Goal: Task Accomplishment & Management: Manage account settings

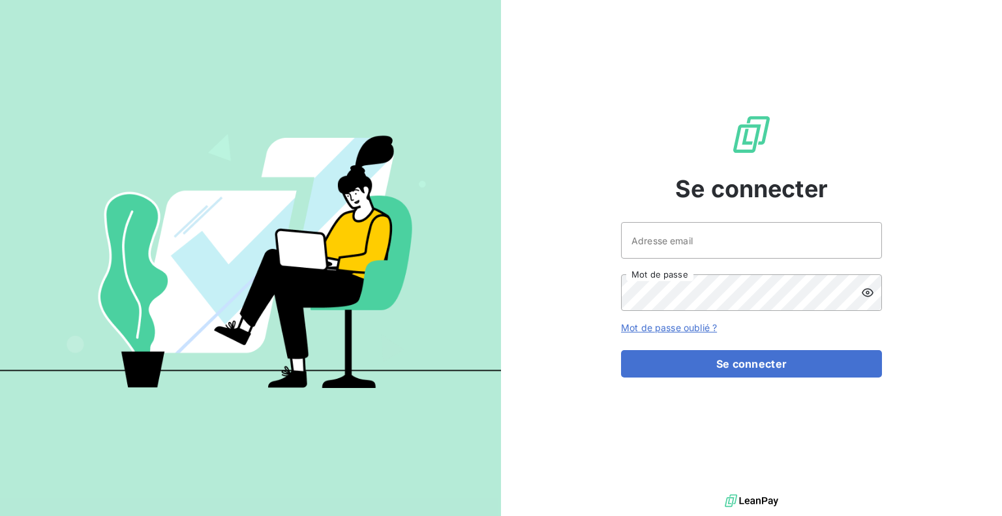
type input "[PERSON_NAME][EMAIL_ADDRESS][DOMAIN_NAME]"
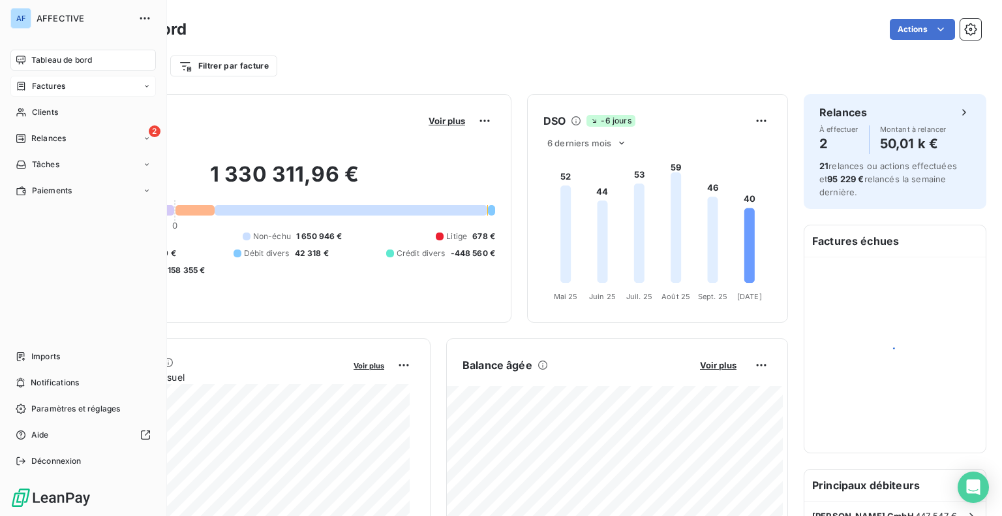
click at [35, 88] on span "Factures" at bounding box center [48, 86] width 33 height 12
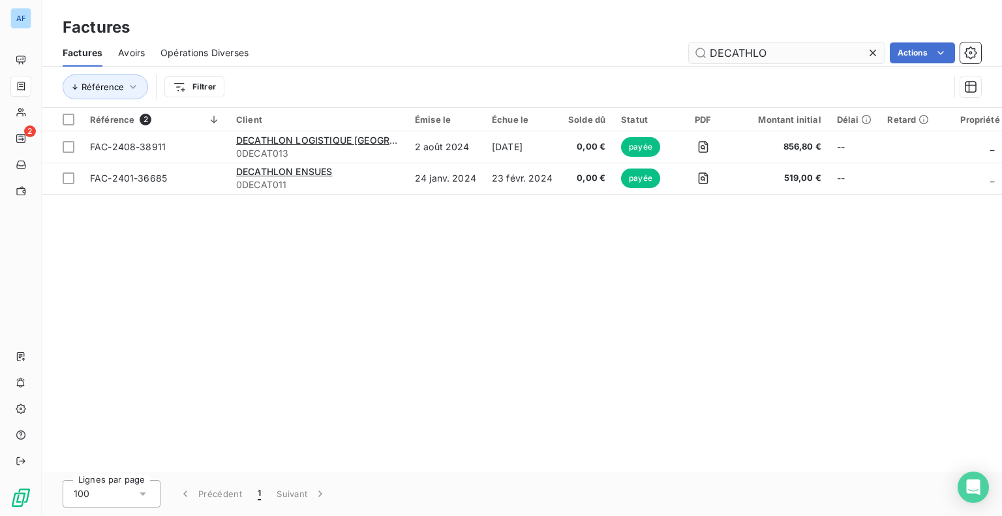
drag, startPoint x: 793, startPoint y: 51, endPoint x: 734, endPoint y: 50, distance: 59.4
click at [734, 50] on input "DECATHLO" at bounding box center [787, 52] width 196 height 21
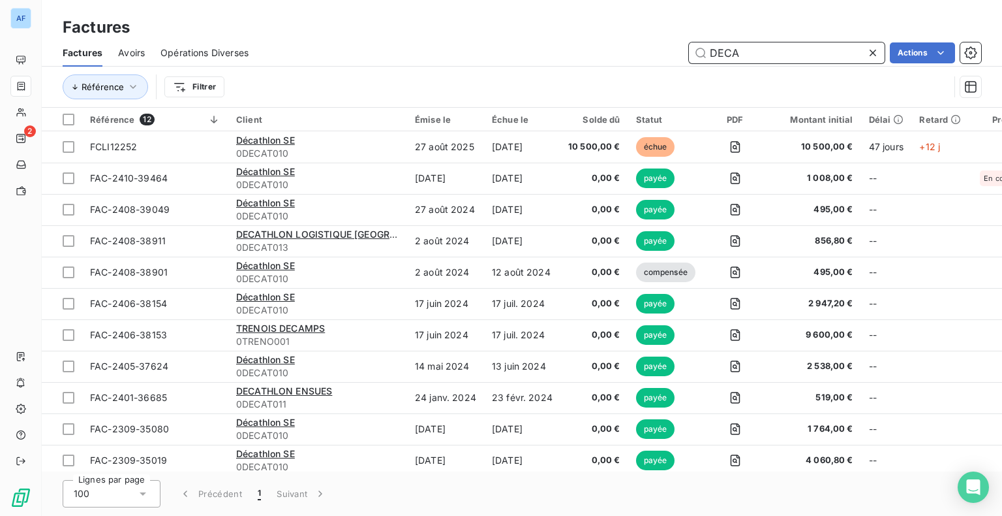
drag, startPoint x: 749, startPoint y: 57, endPoint x: 685, endPoint y: 55, distance: 64.0
click at [685, 55] on div "DECA Actions" at bounding box center [622, 52] width 717 height 21
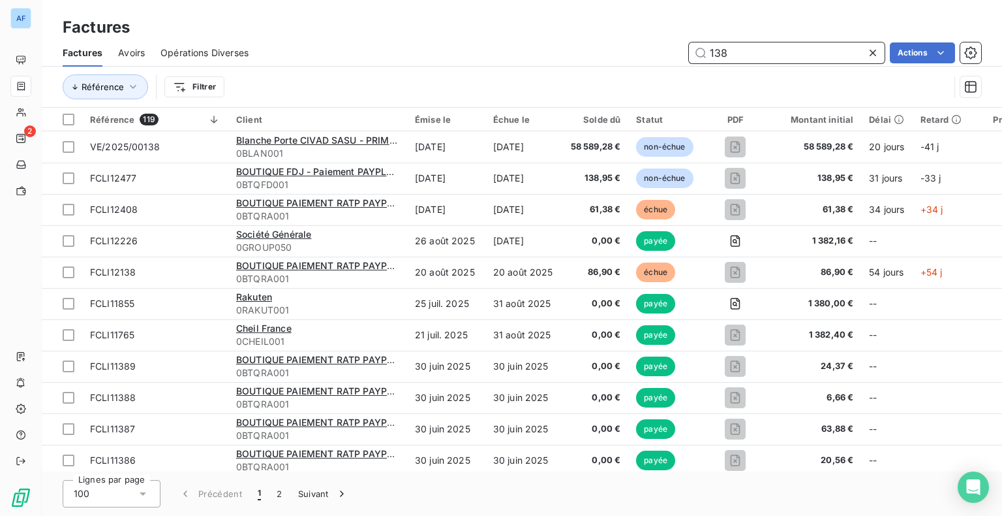
type input "138"
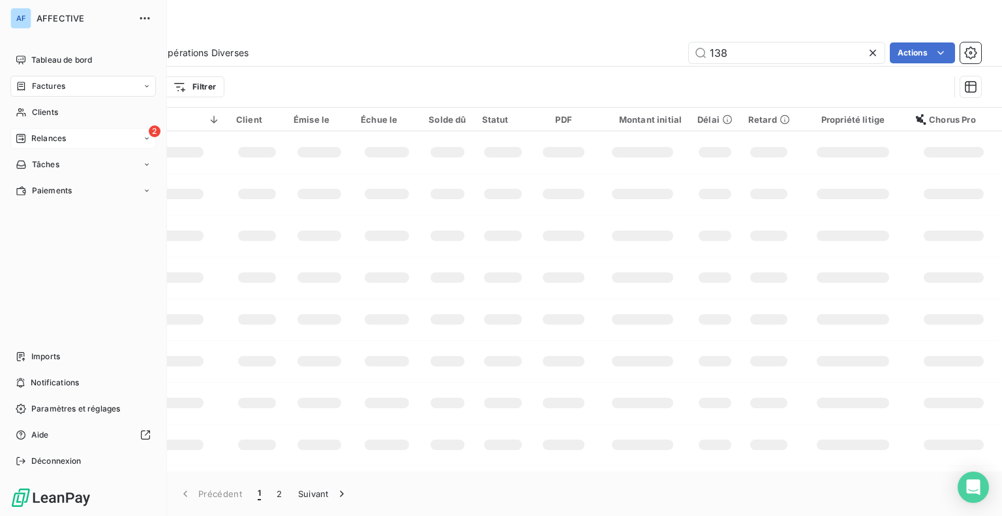
click at [65, 144] on span "Relances" at bounding box center [48, 138] width 35 height 12
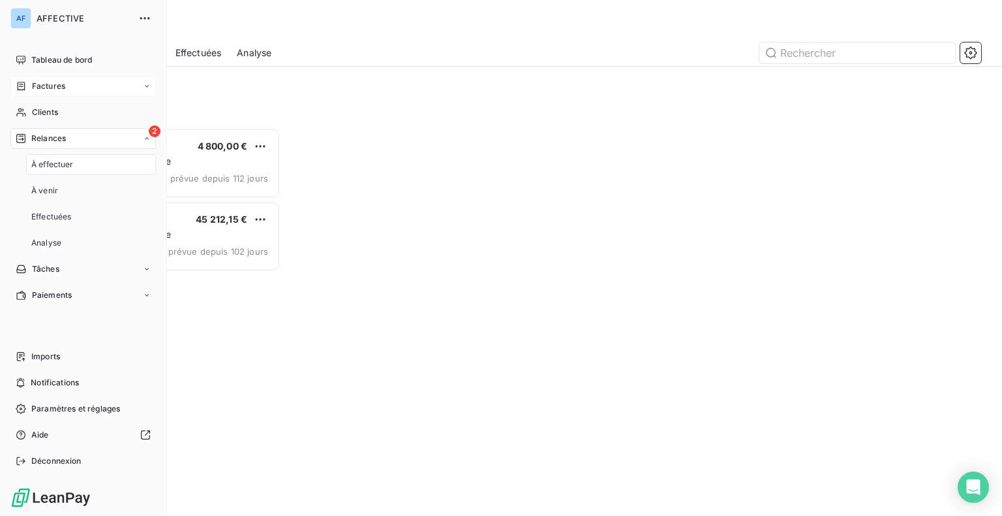
scroll to position [378, 208]
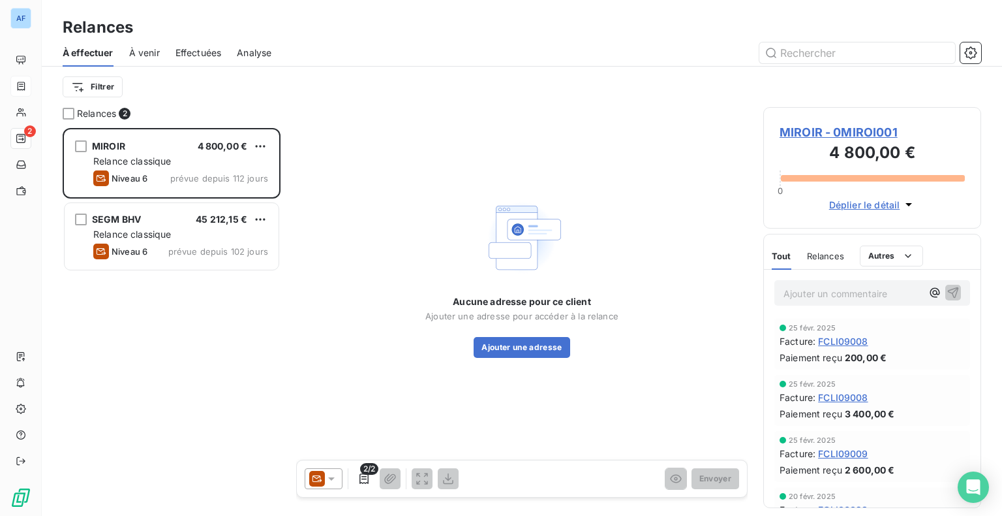
click at [251, 106] on div "Filtrer" at bounding box center [522, 87] width 919 height 40
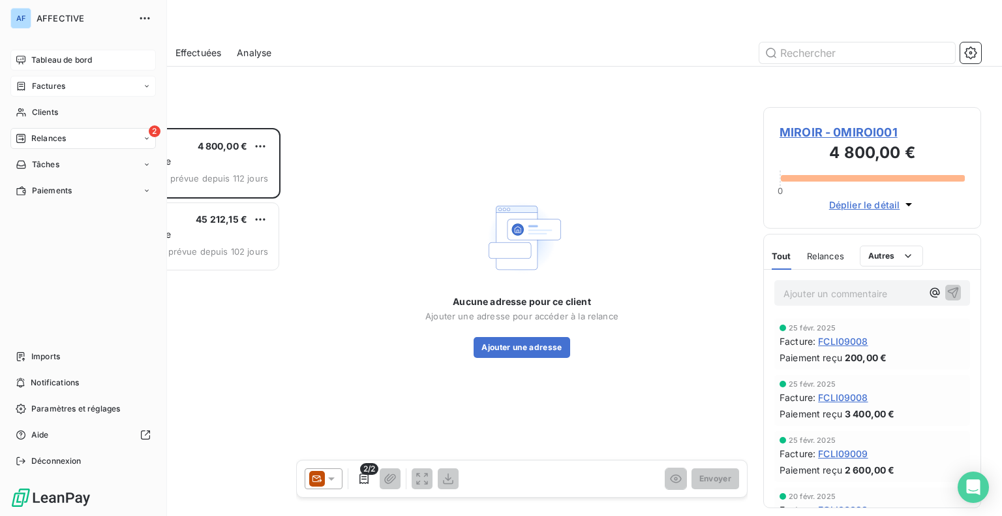
click at [32, 55] on span "Tableau de bord" at bounding box center [61, 60] width 61 height 12
